Goal: Information Seeking & Learning: Find specific fact

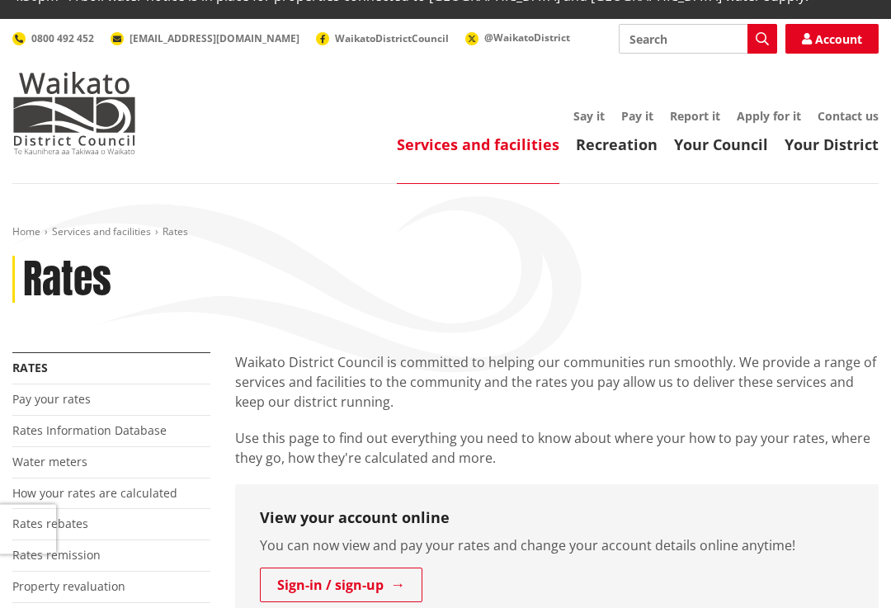
scroll to position [82, 0]
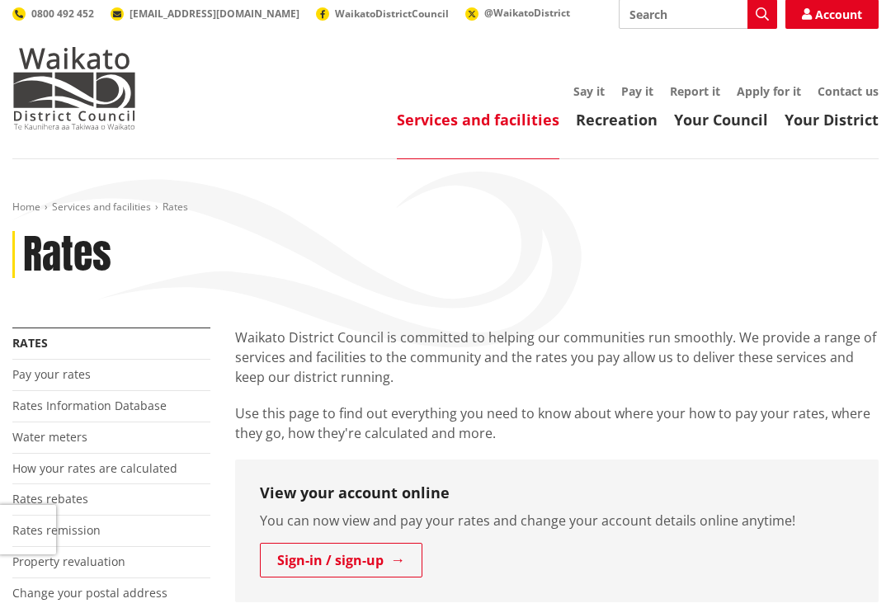
click at [40, 398] on link "Rates Information Database" at bounding box center [89, 406] width 154 height 16
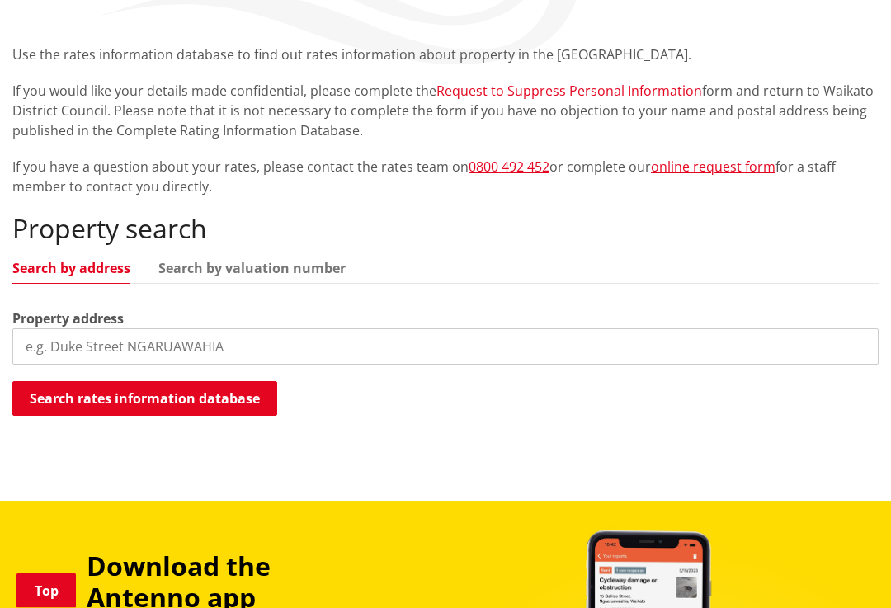
scroll to position [384, 0]
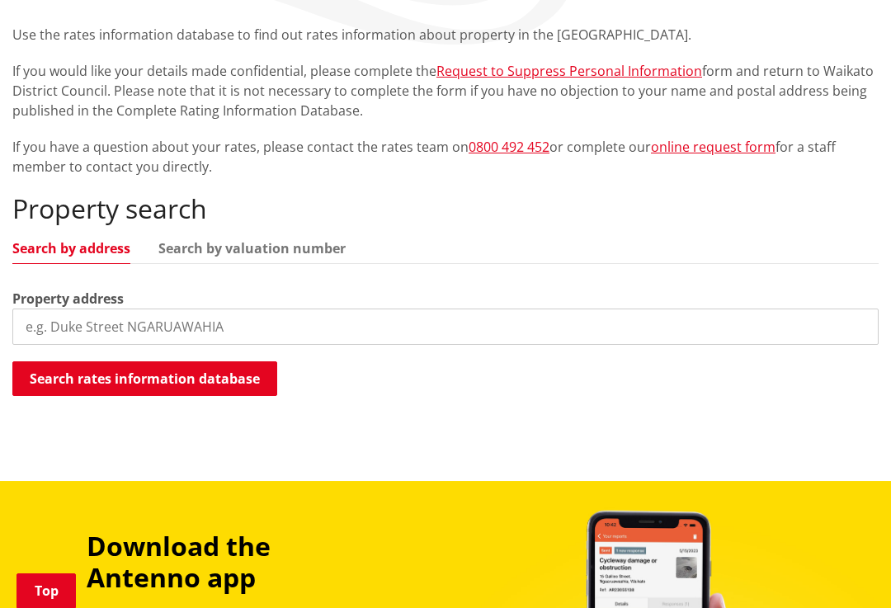
click at [46, 309] on input "search" at bounding box center [445, 327] width 866 height 36
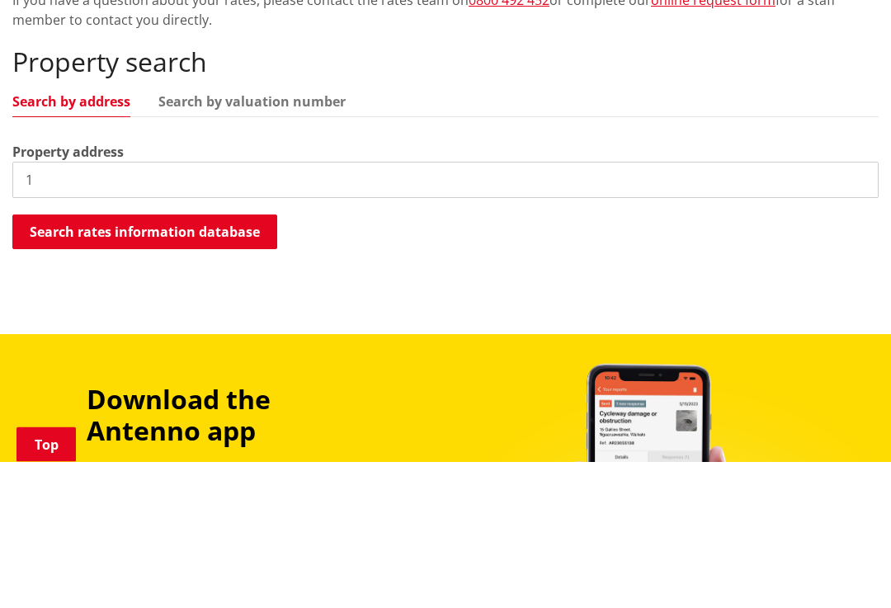
type input "1"
click at [87, 361] on button "Search rates information database" at bounding box center [144, 378] width 265 height 35
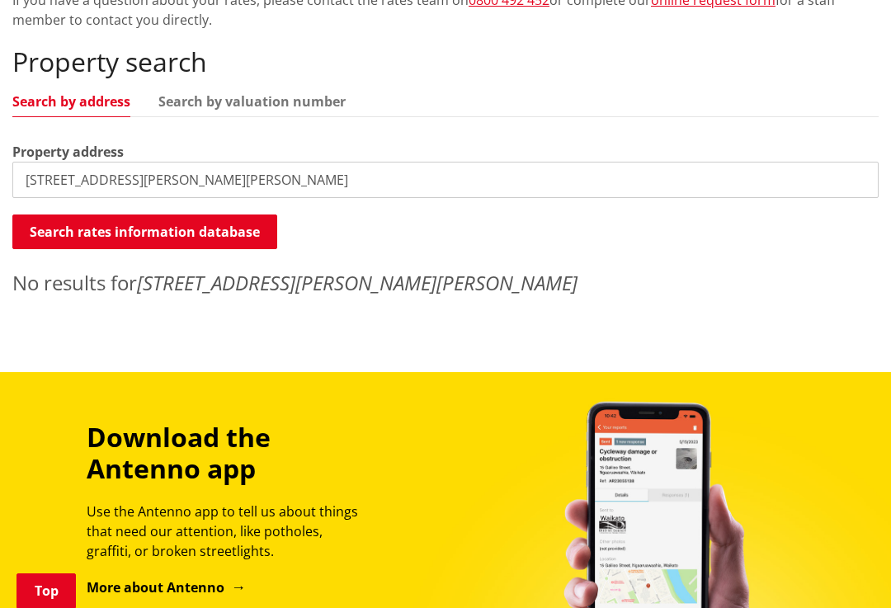
click at [282, 162] on input "[STREET_ADDRESS][PERSON_NAME][PERSON_NAME]" at bounding box center [445, 180] width 866 height 36
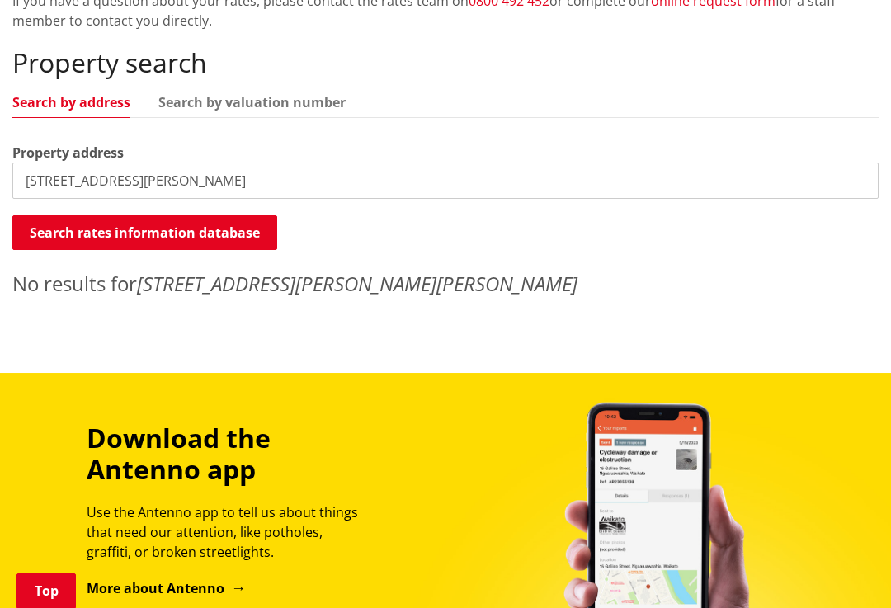
click at [61, 215] on button "Search rates information database" at bounding box center [144, 232] width 265 height 35
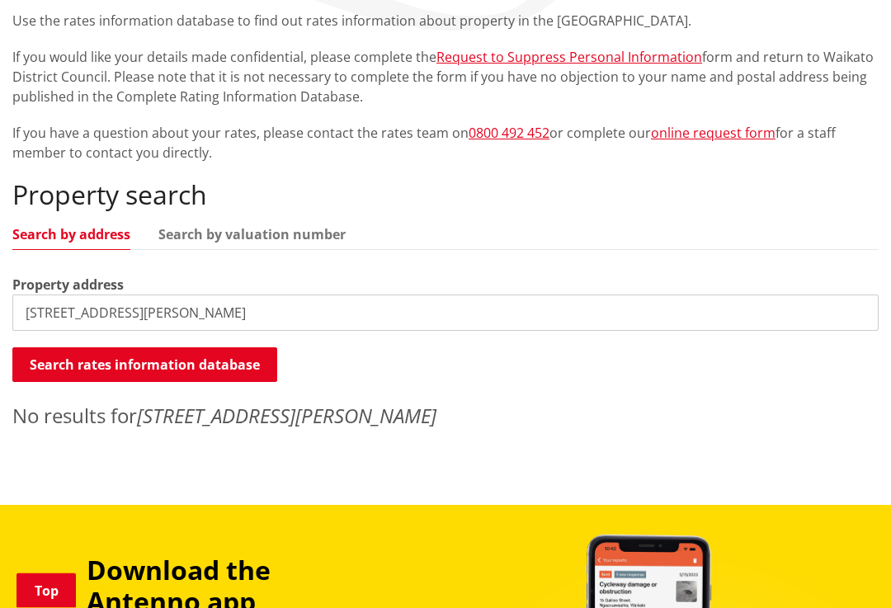
scroll to position [402, 0]
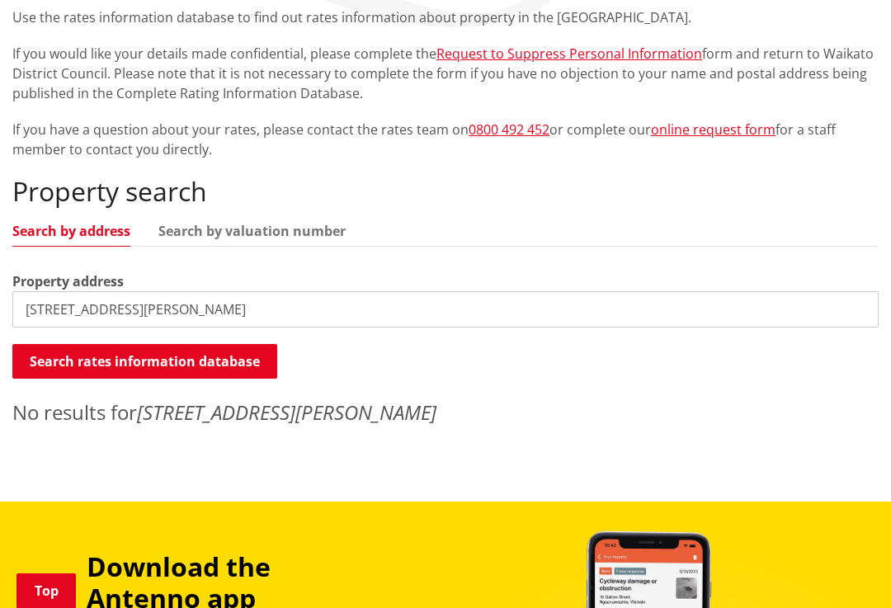
click at [72, 291] on input "[STREET_ADDRESS][PERSON_NAME]" at bounding box center [445, 309] width 866 height 36
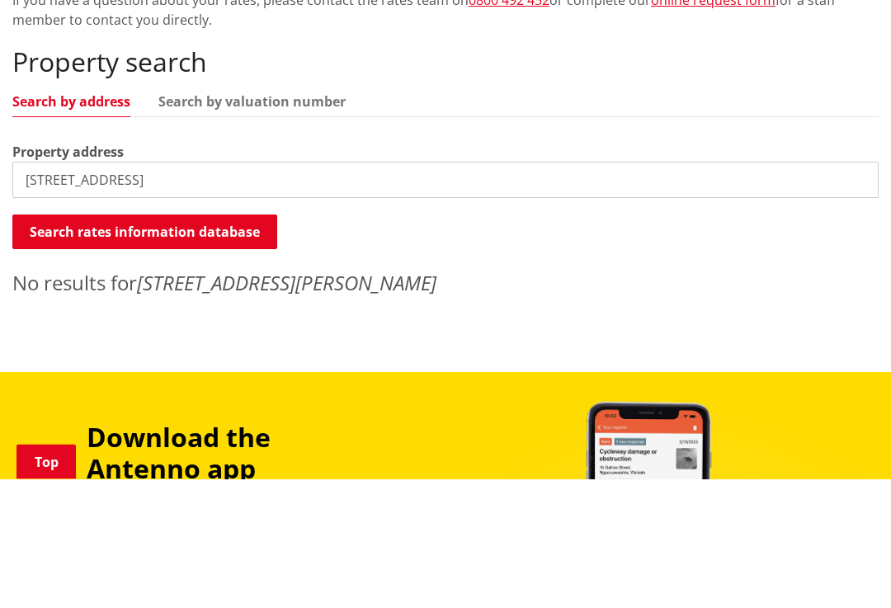
click at [111, 291] on input "[STREET_ADDRESS]" at bounding box center [445, 309] width 866 height 36
type input "10 [PERSON_NAME]"
click at [49, 344] on button "Search rates information database" at bounding box center [144, 361] width 265 height 35
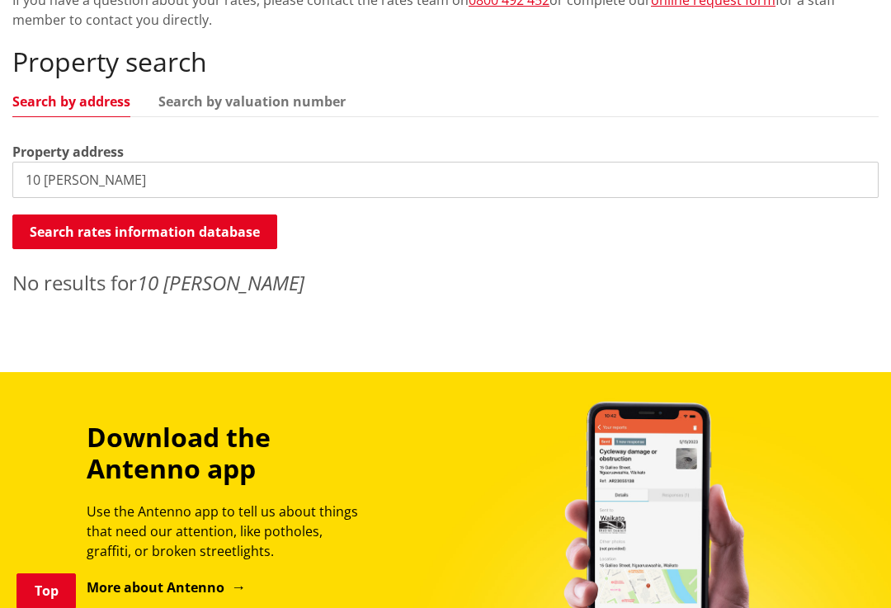
click at [116, 162] on input "10 [PERSON_NAME]" at bounding box center [445, 180] width 866 height 36
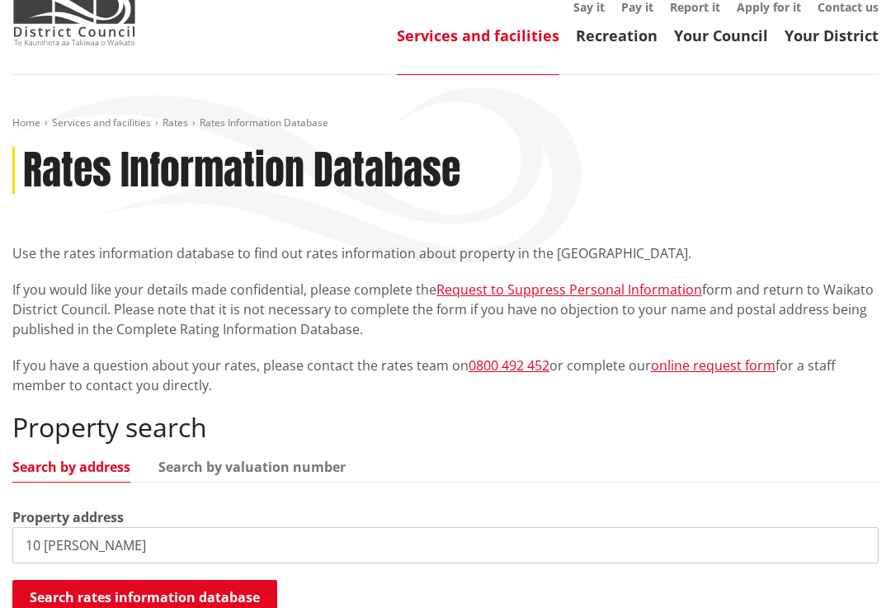
scroll to position [0, 0]
